Goal: Answer question/provide support

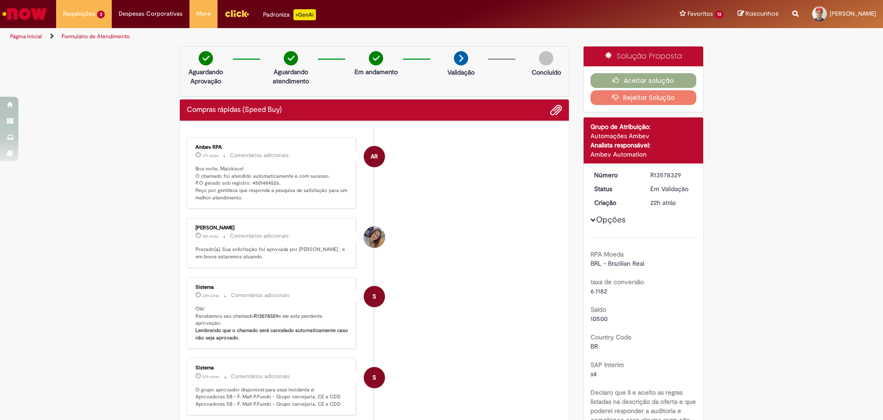
click at [255, 180] on p "Boa noite, Maickson! O chamado foi atendido automaticamente e com sucesso. P.O …" at bounding box center [272, 183] width 153 height 36
copy p "4501484526"
click at [470, 201] on li "AR Ambev RPA 17h atrás 17 horas atrás Comentários adicionais Boa noite, Maickso…" at bounding box center [374, 173] width 375 height 72
click at [646, 82] on button "Aceitar solução" at bounding box center [644, 80] width 106 height 15
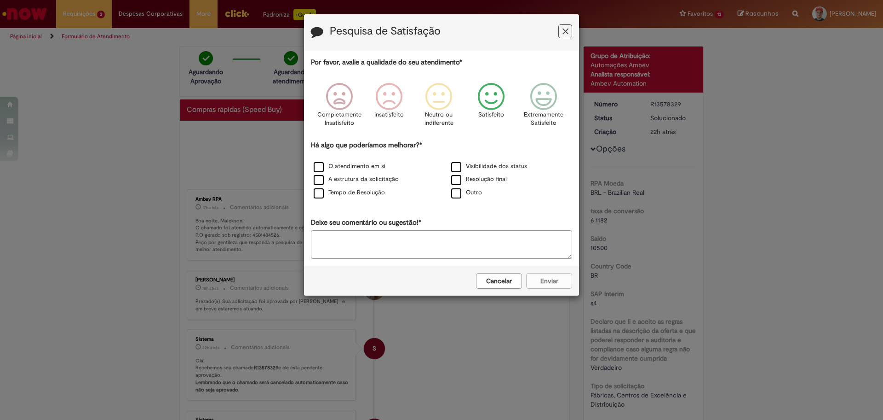
click at [493, 111] on p "Satisfeito" at bounding box center [491, 114] width 26 height 9
click at [322, 163] on label "O atendimento em si" at bounding box center [350, 166] width 72 height 9
click at [546, 274] on button "Enviar" at bounding box center [549, 281] width 46 height 16
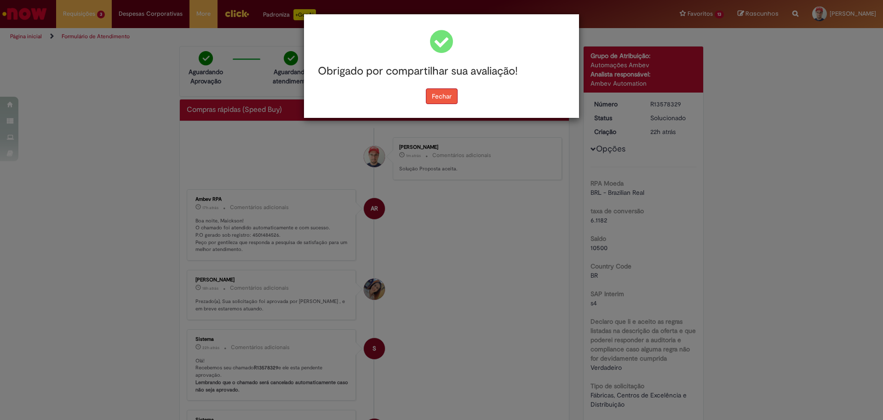
click at [450, 93] on button "Fechar" at bounding box center [442, 96] width 32 height 16
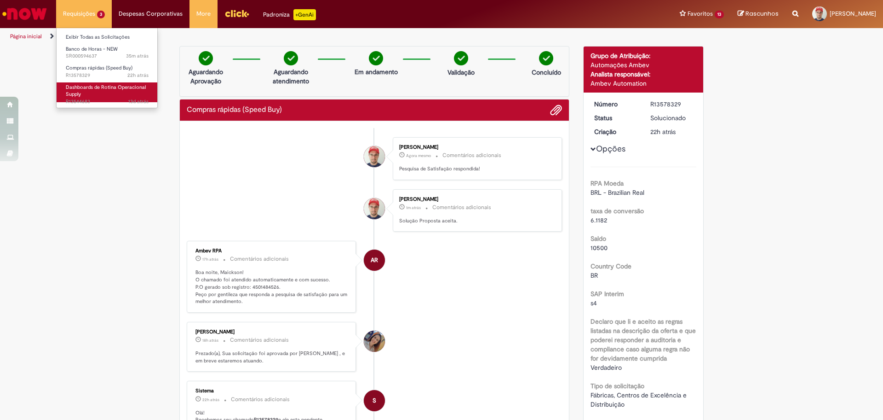
click at [85, 93] on link "Dashboards de Rotina Operacional Supply 13d atrás 13 dias atrás R13544683" at bounding box center [107, 92] width 101 height 20
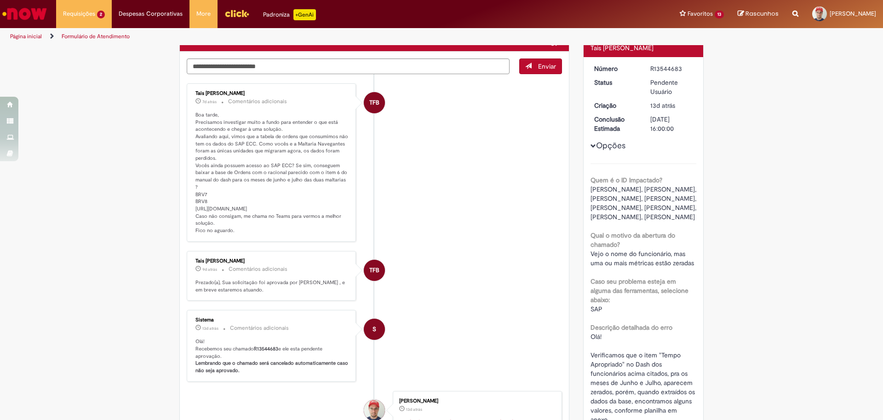
scroll to position [87, 0]
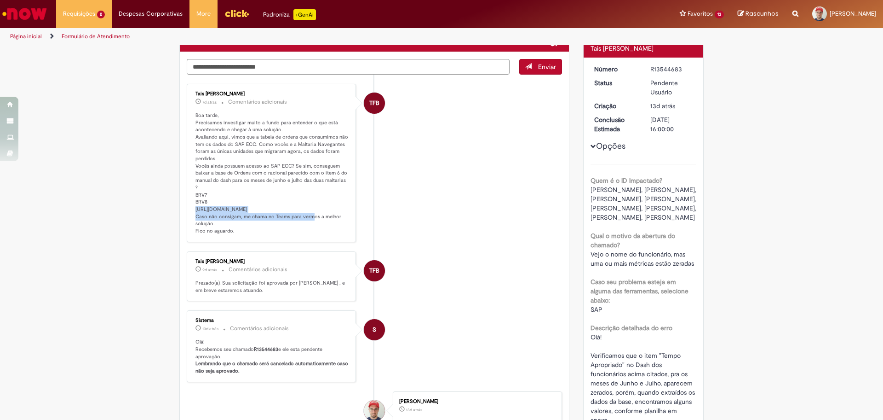
drag, startPoint x: 191, startPoint y: 207, endPoint x: 291, endPoint y: 215, distance: 100.6
click at [291, 215] on p "Boa tarde, Precisamos investigar muito a fundo para entender o que está acontec…" at bounding box center [272, 173] width 153 height 123
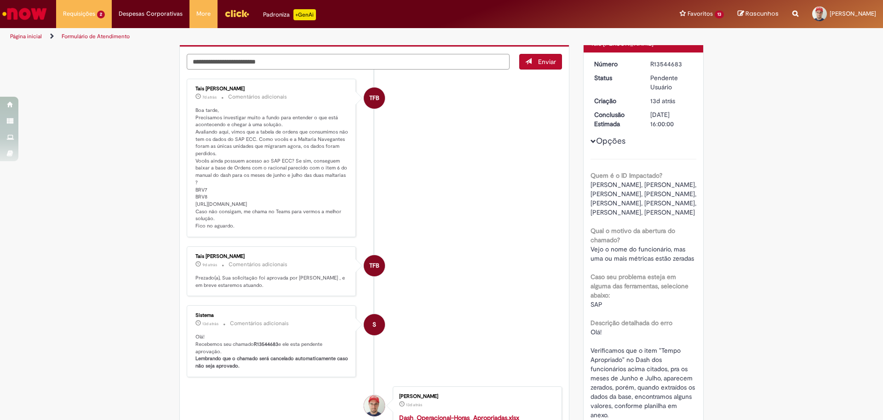
click at [342, 59] on textarea "Digite sua mensagem aqui..." at bounding box center [348, 62] width 323 height 16
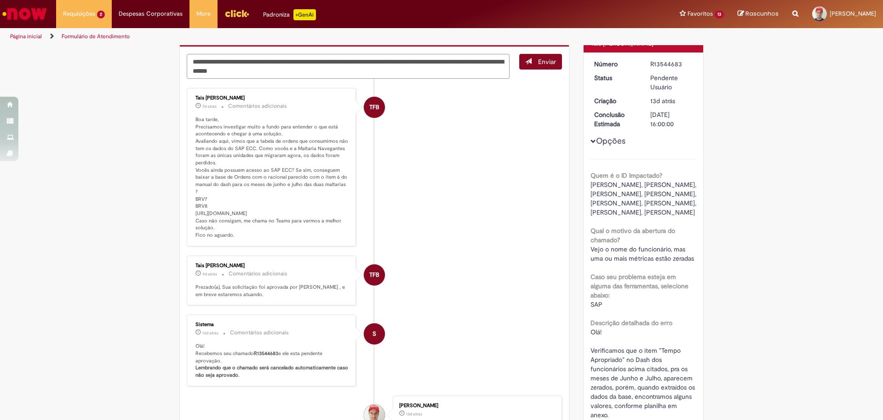
type textarea "**********"
click at [545, 62] on span "Enviar" at bounding box center [547, 62] width 18 height 8
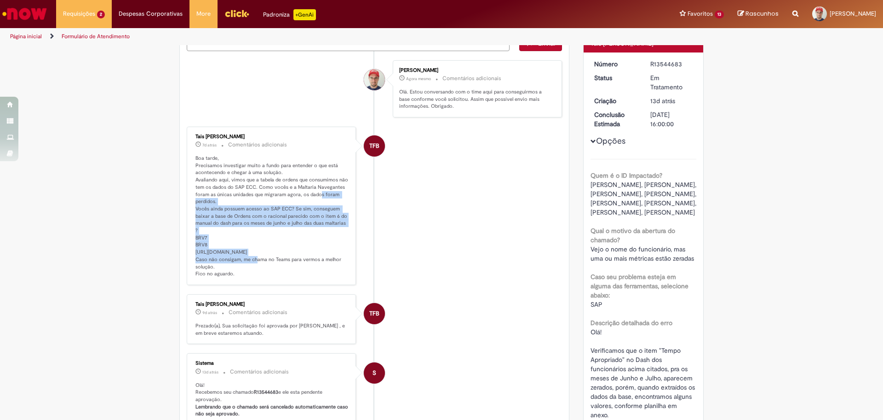
scroll to position [74, 0]
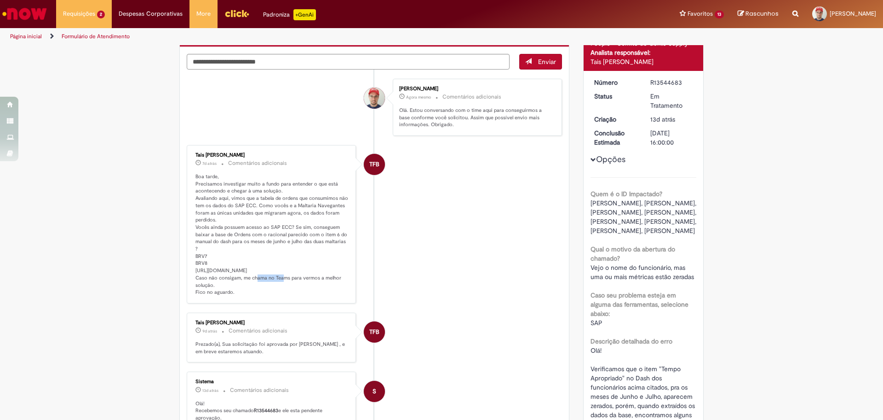
drag, startPoint x: 291, startPoint y: 213, endPoint x: 318, endPoint y: 269, distance: 62.1
click at [318, 269] on p "Boa tarde, Precisamos investigar muito a fundo para entender o que está acontec…" at bounding box center [272, 234] width 153 height 123
copy p "DGG-501567"
